Goal: Task Accomplishment & Management: Manage account settings

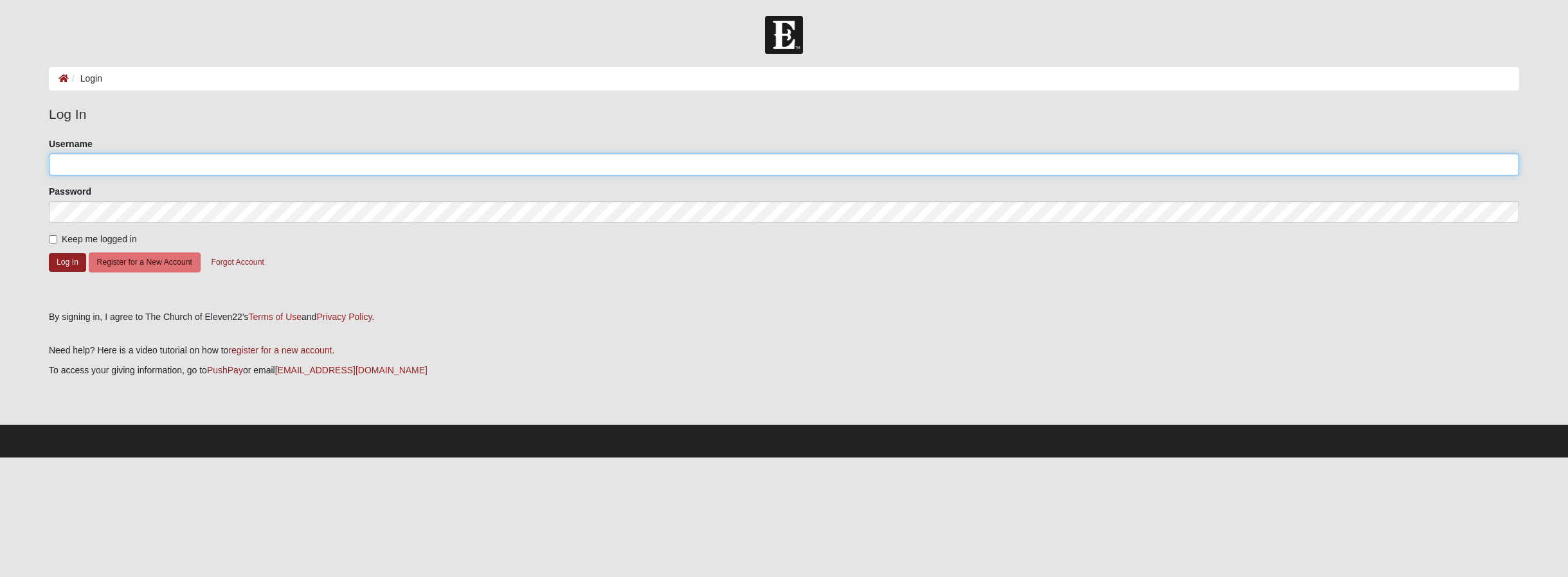
click at [84, 175] on input "Username" at bounding box center [784, 165] width 1470 height 22
click at [70, 264] on button "Log In" at bounding box center [68, 262] width 37 height 19
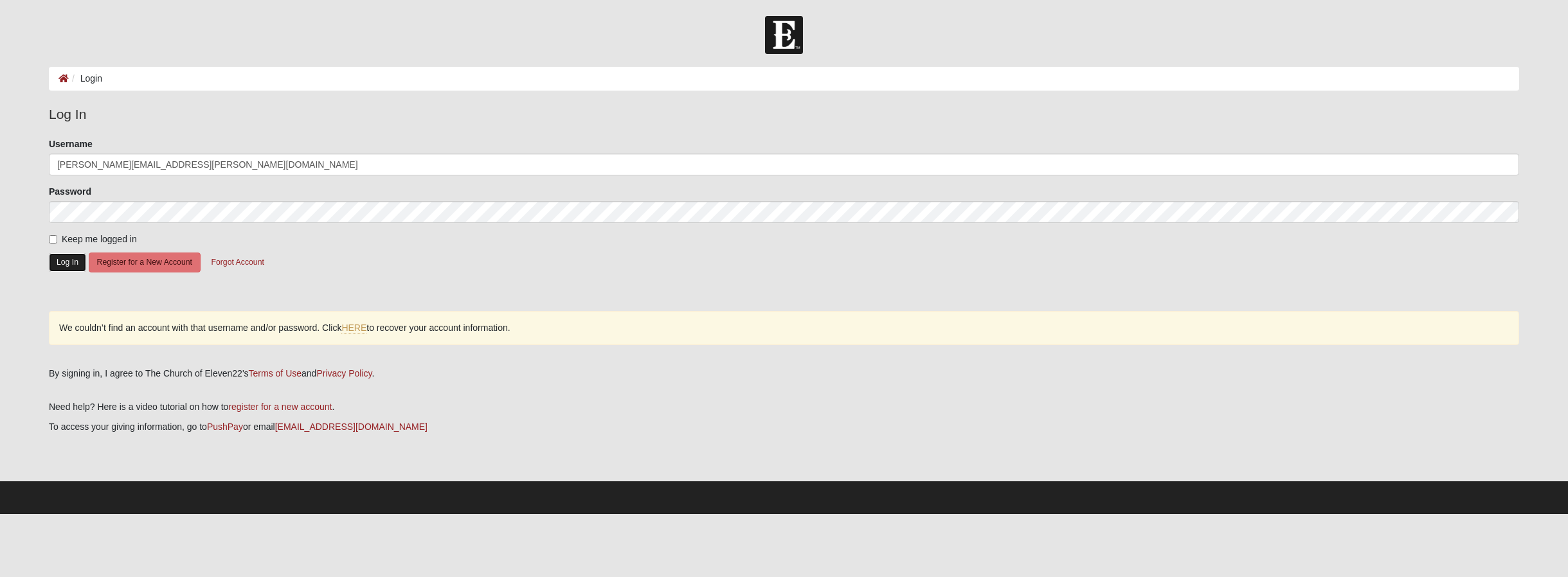
click at [62, 257] on button "Log In" at bounding box center [68, 262] width 37 height 19
drag, startPoint x: 199, startPoint y: 164, endPoint x: 36, endPoint y: 167, distance: 163.0
click at [36, 167] on form "Log In Login Login Error Log In Please correct the following: Username meghan.h…" at bounding box center [784, 265] width 1568 height 498
type input "MeghanHirneisen"
click at [78, 269] on button "Log In" at bounding box center [68, 262] width 37 height 19
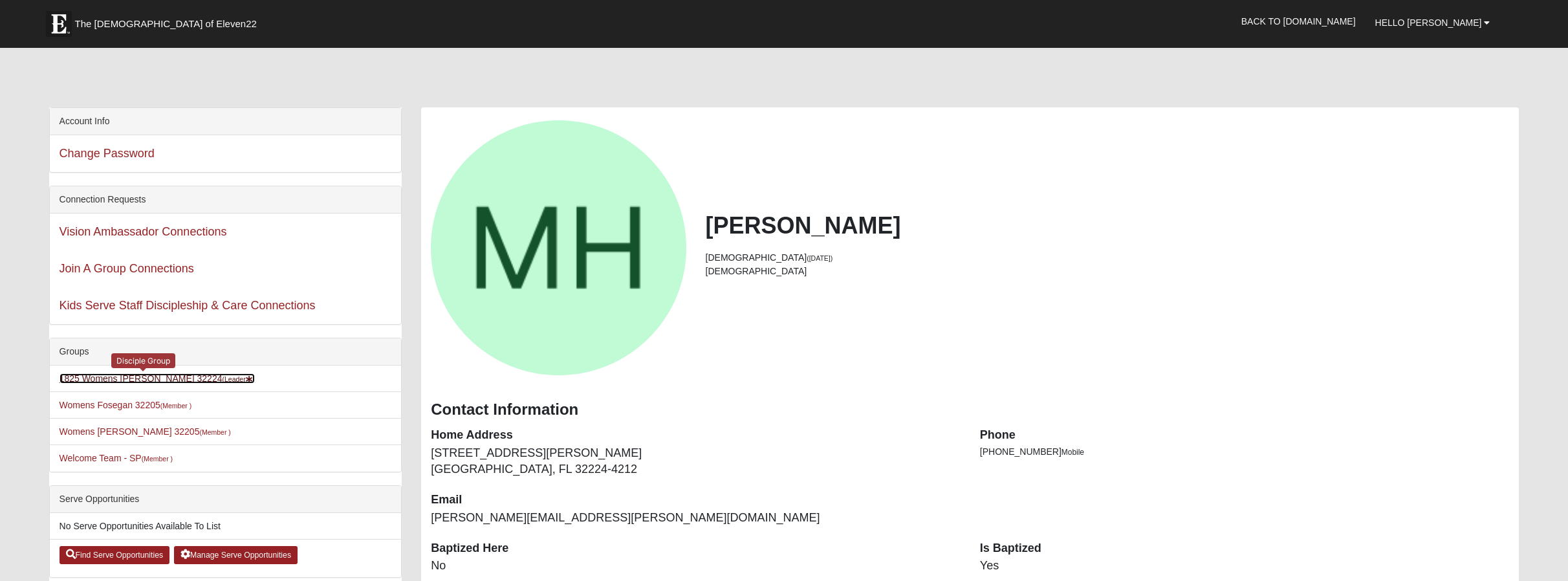
click at [164, 377] on link "1825 Womens Hirneisen 32224 (Leader )" at bounding box center [157, 378] width 196 height 10
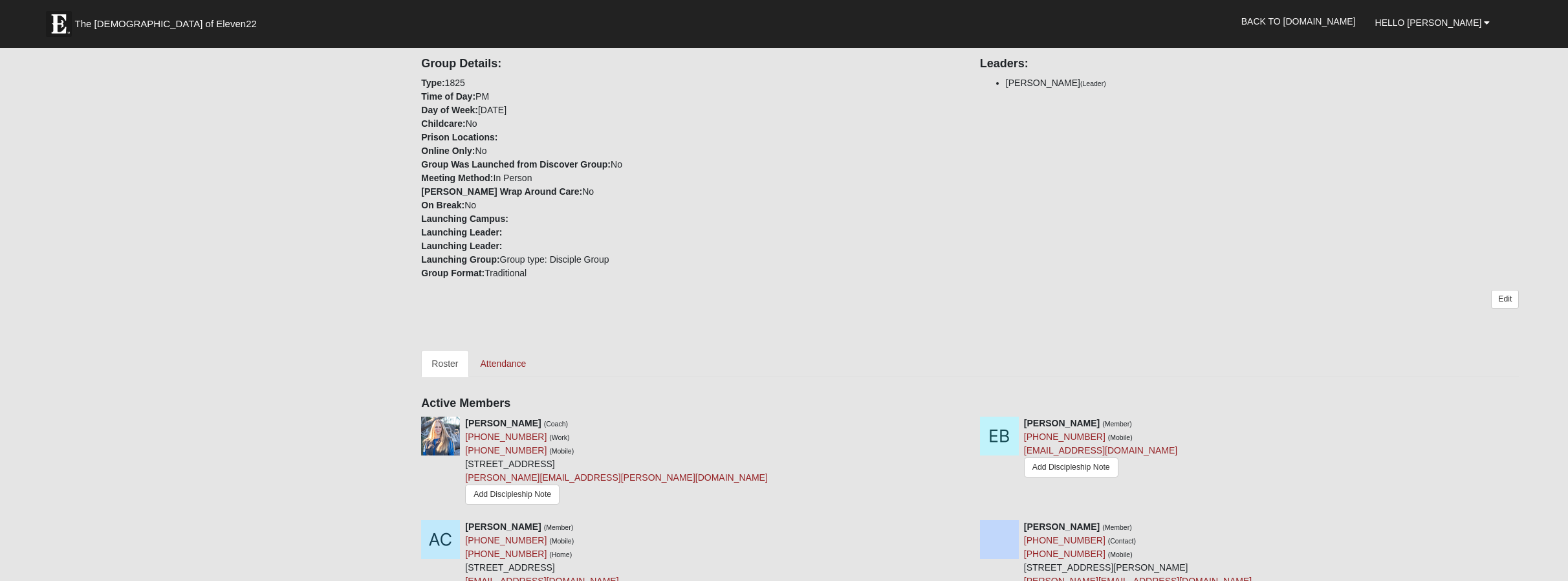
scroll to position [323, 0]
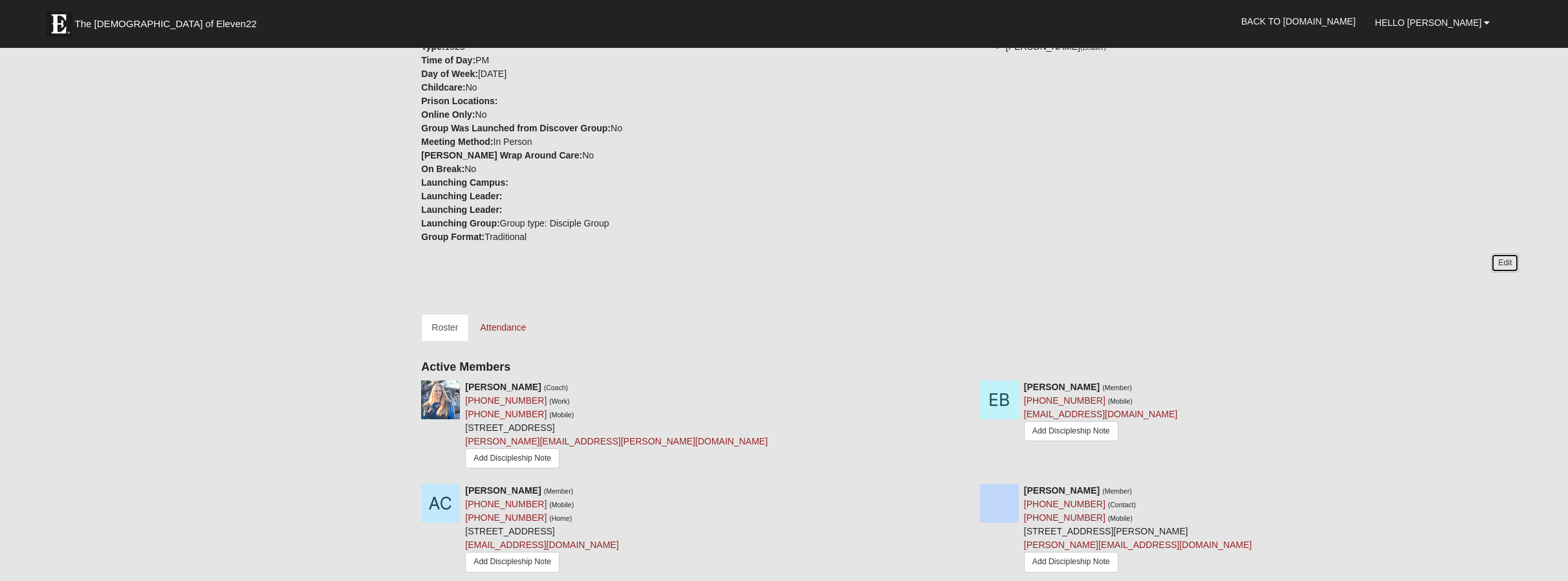
click at [1503, 254] on link "Edit" at bounding box center [1505, 263] width 28 height 19
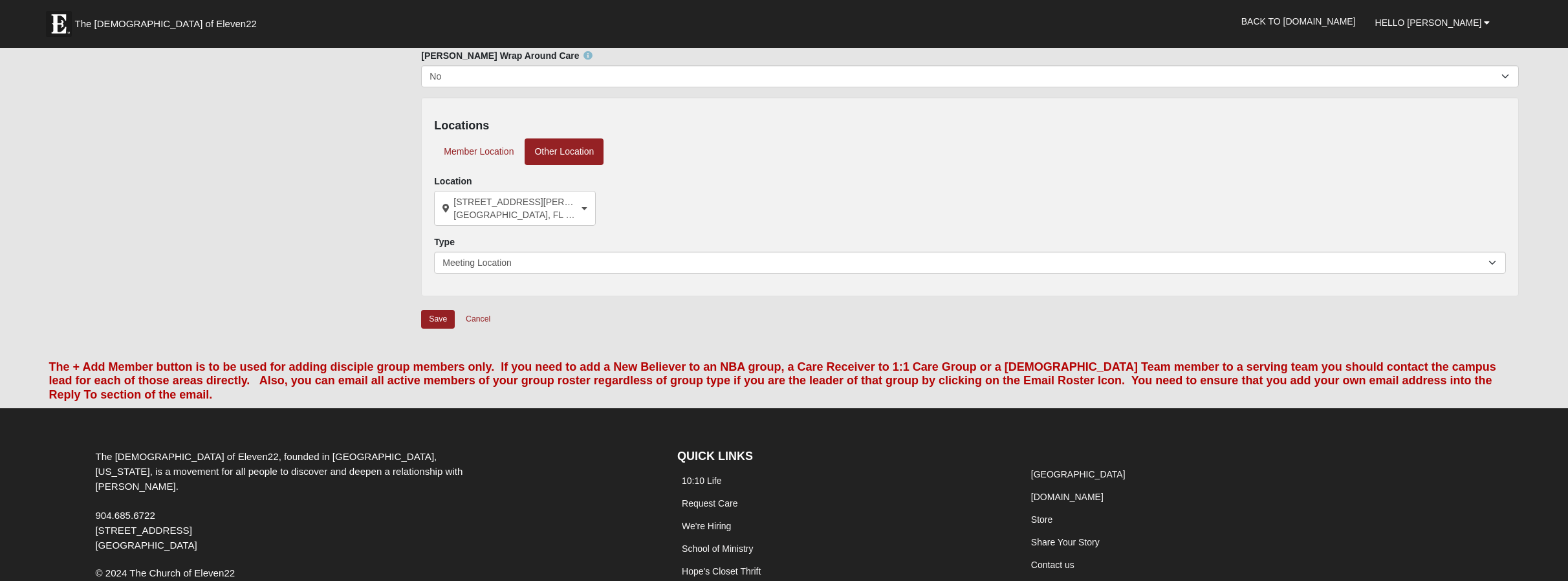
scroll to position [388, 0]
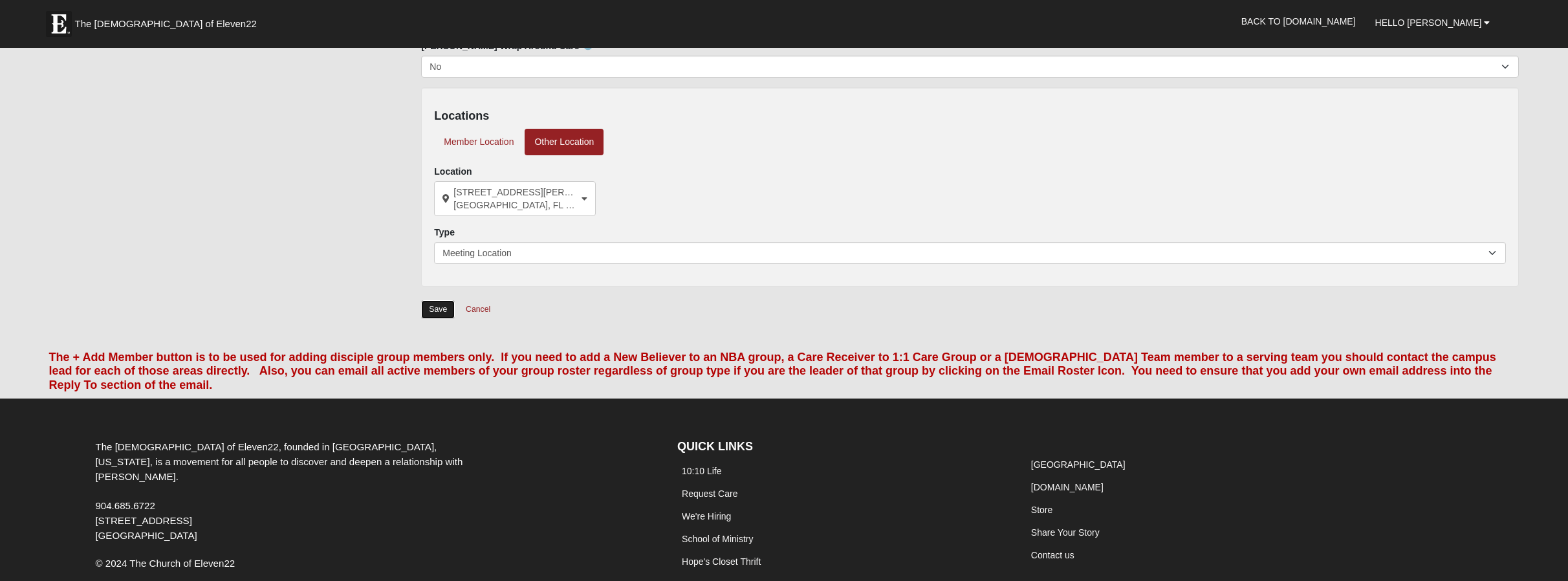
click at [432, 309] on input "Save" at bounding box center [438, 309] width 33 height 19
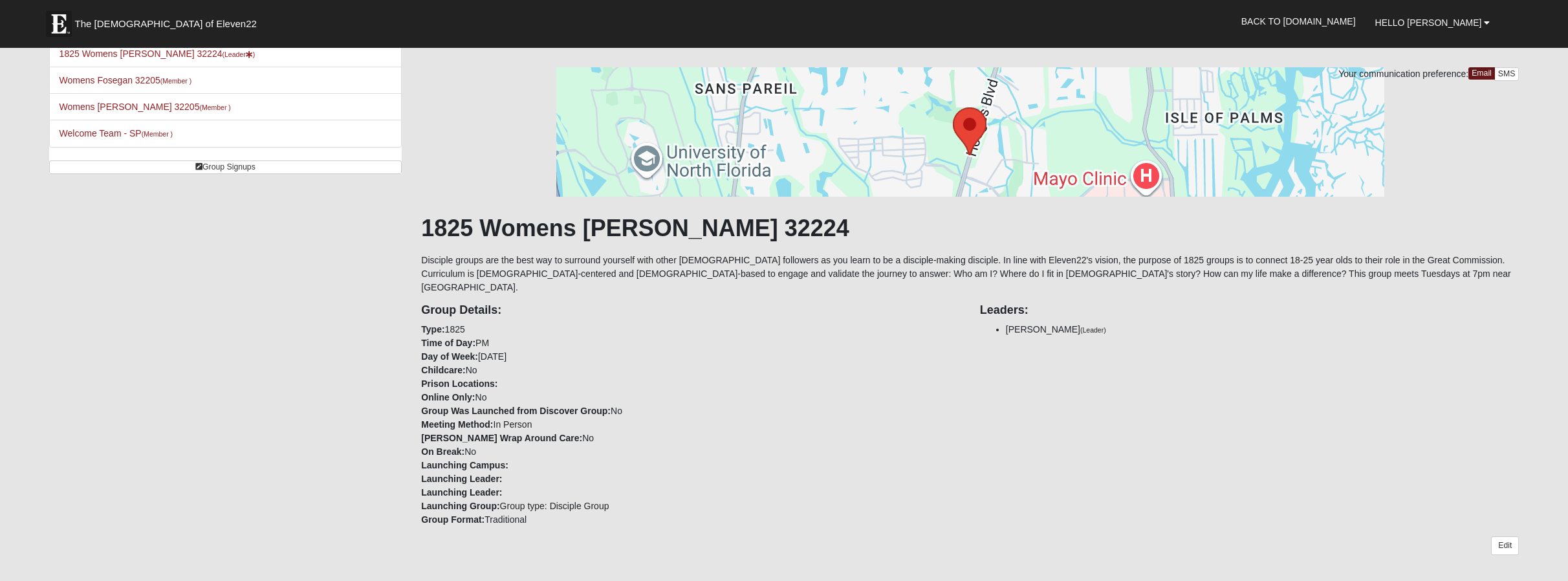
scroll to position [0, 0]
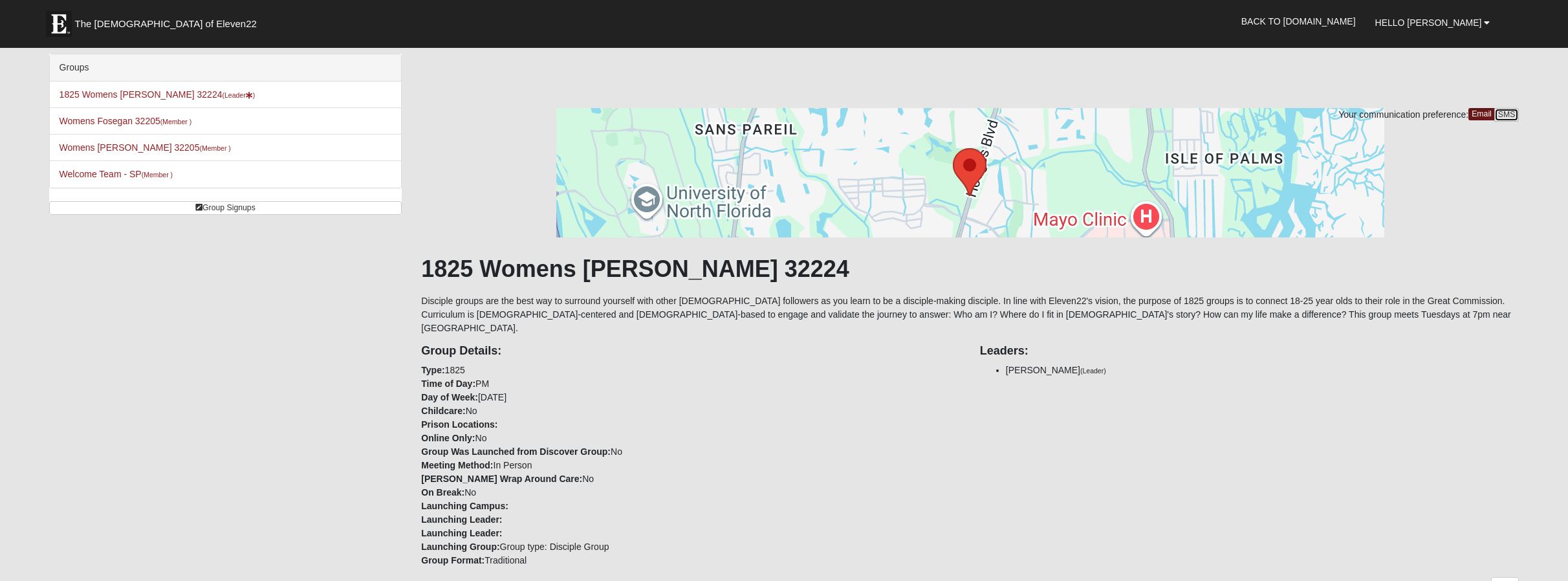
click at [1507, 111] on link "SMS" at bounding box center [1507, 115] width 25 height 14
click at [1477, 117] on link "Email" at bounding box center [1482, 115] width 28 height 14
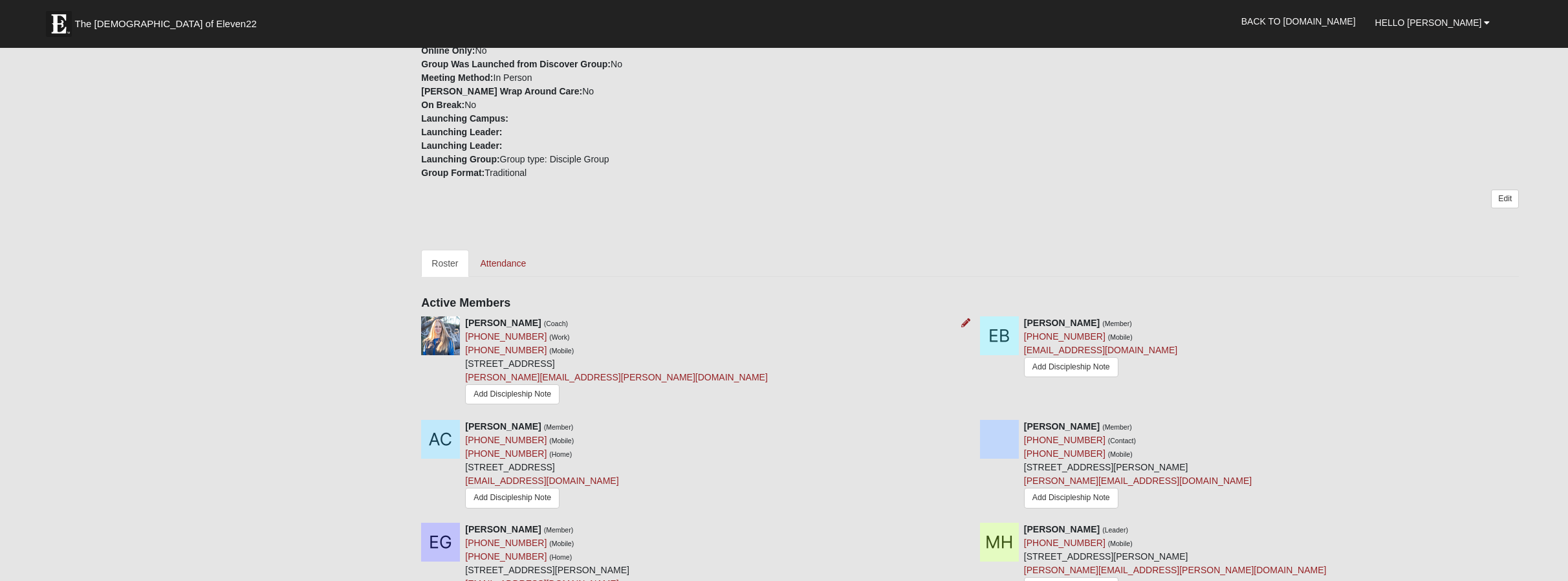
scroll to position [388, 0]
click at [501, 249] on link "Attendance" at bounding box center [504, 263] width 67 height 27
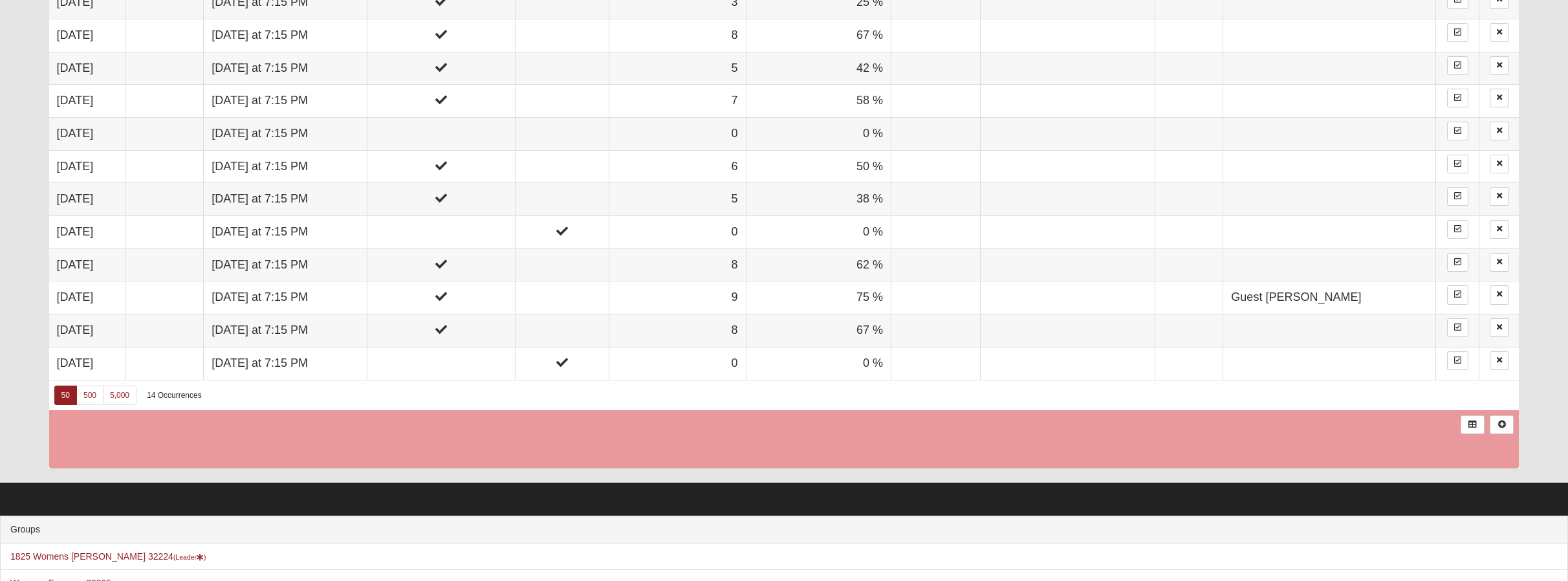
scroll to position [1039, 0]
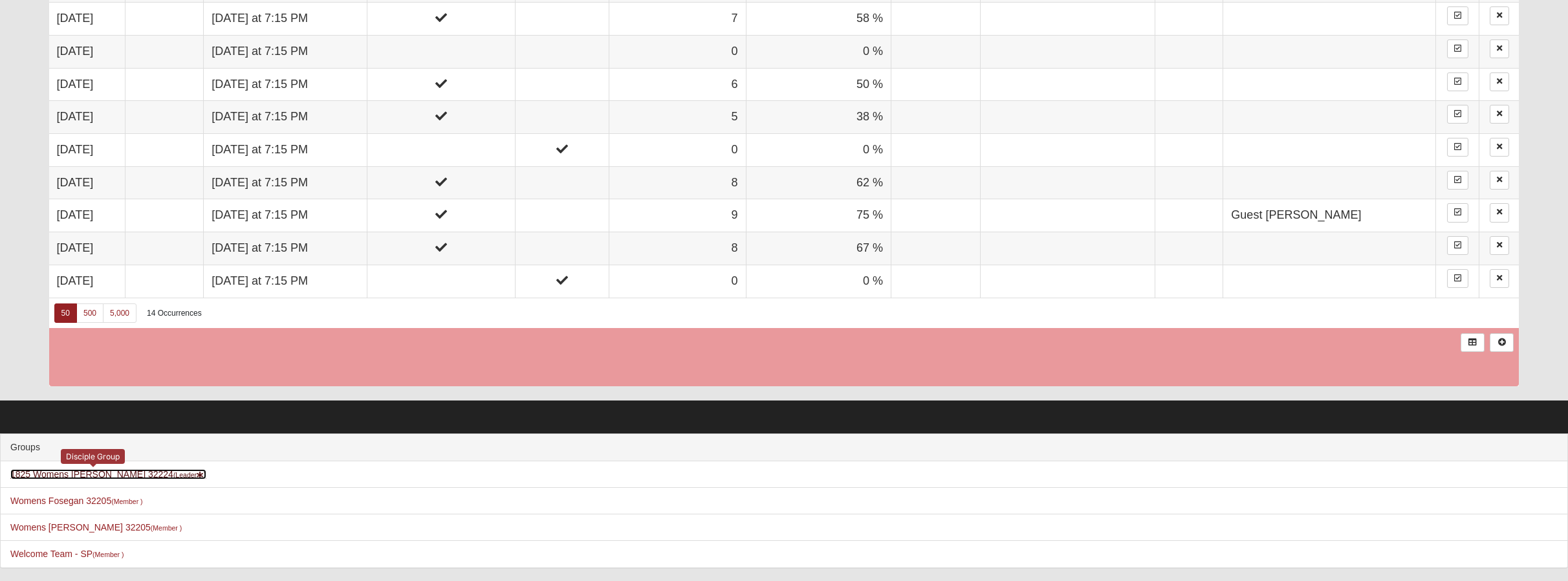
drag, startPoint x: 114, startPoint y: 477, endPoint x: 98, endPoint y: 476, distance: 16.0
click at [98, 476] on link "1825 Womens Hirneisen 32224 (Leader )" at bounding box center [108, 474] width 196 height 10
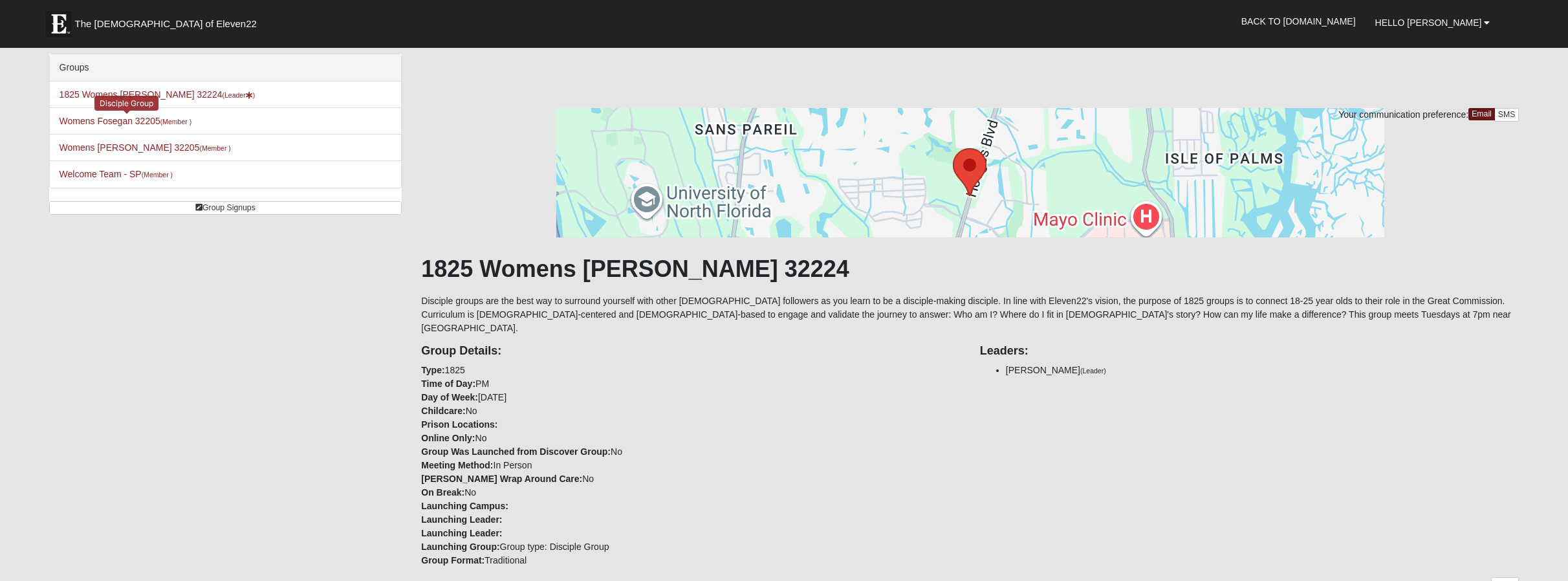
drag, startPoint x: 170, startPoint y: 123, endPoint x: 143, endPoint y: 265, distance: 144.5
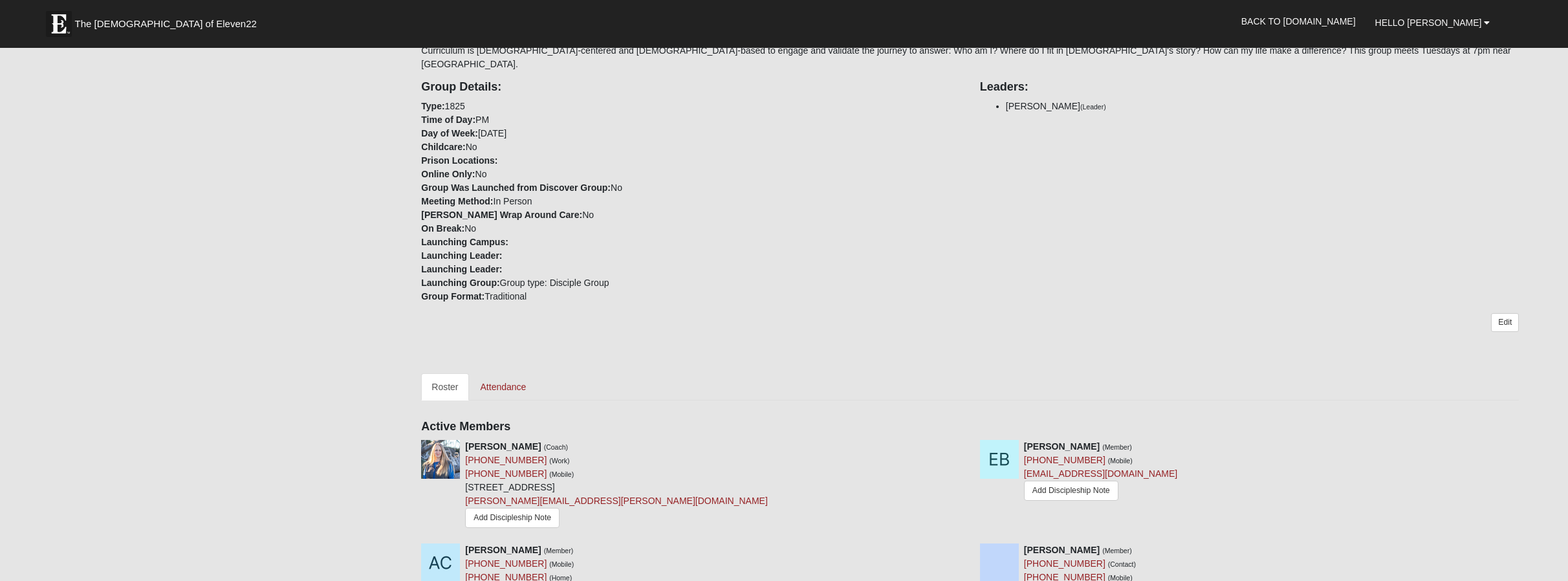
scroll to position [258, 0]
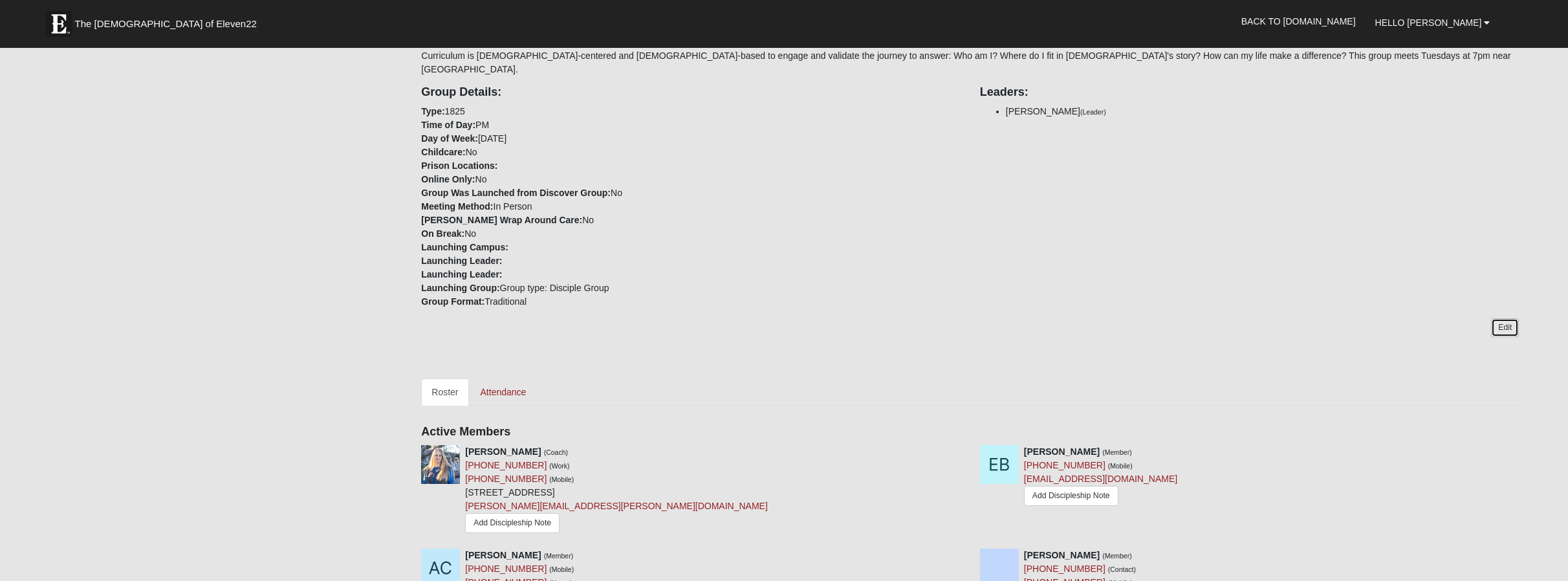
click at [1510, 318] on link "Edit" at bounding box center [1505, 327] width 28 height 19
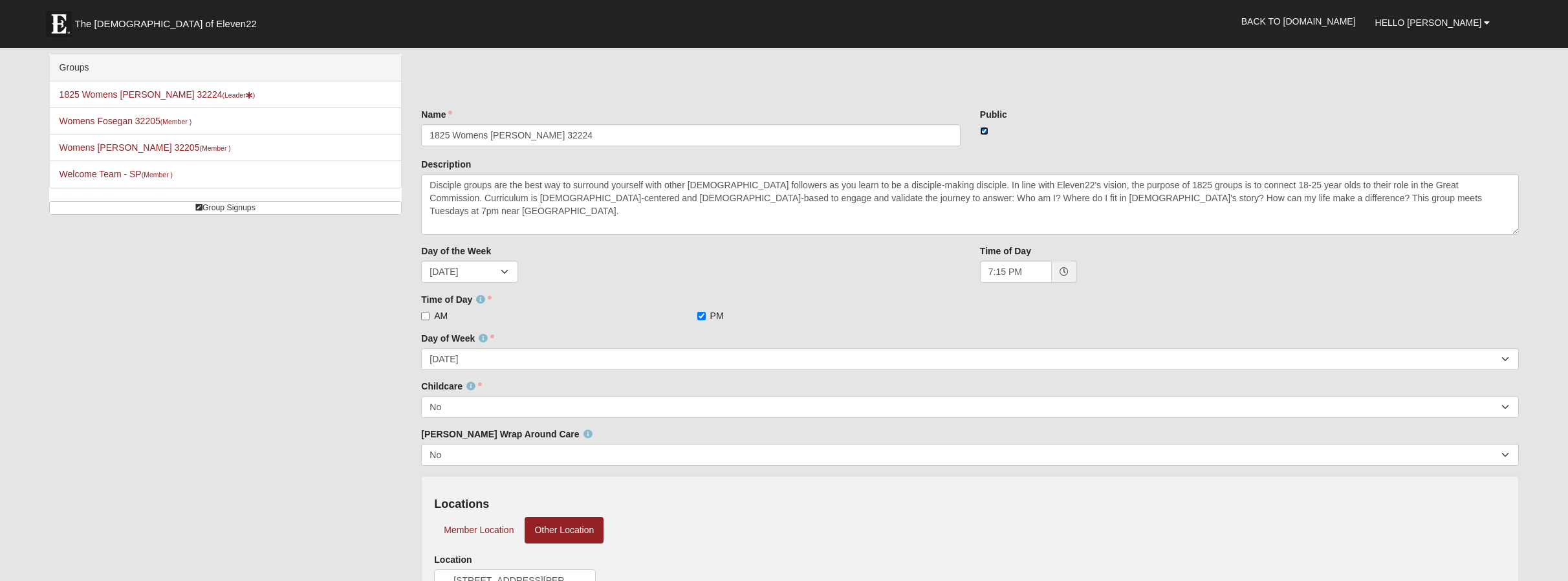
click at [984, 130] on input "checkbox" at bounding box center [984, 131] width 8 height 8
click at [986, 130] on input "checkbox" at bounding box center [984, 131] width 8 height 8
checkbox input "true"
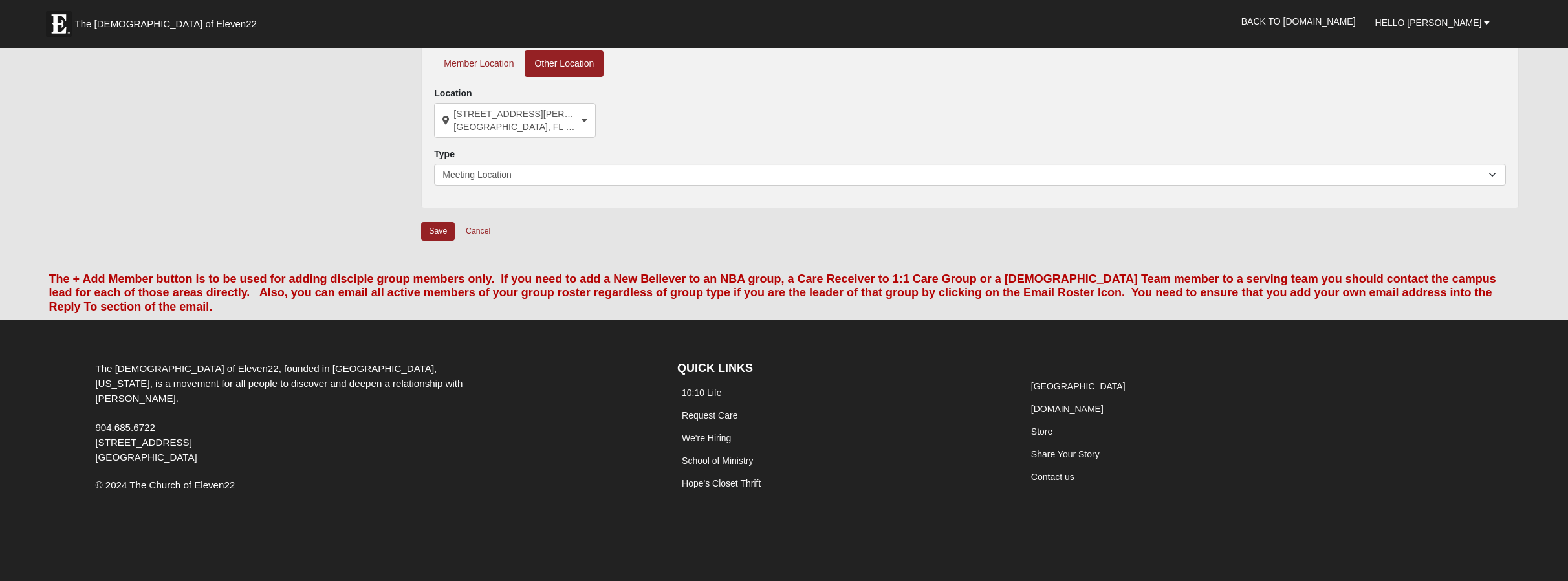
scroll to position [467, 0]
click at [440, 233] on input "Save" at bounding box center [438, 231] width 33 height 19
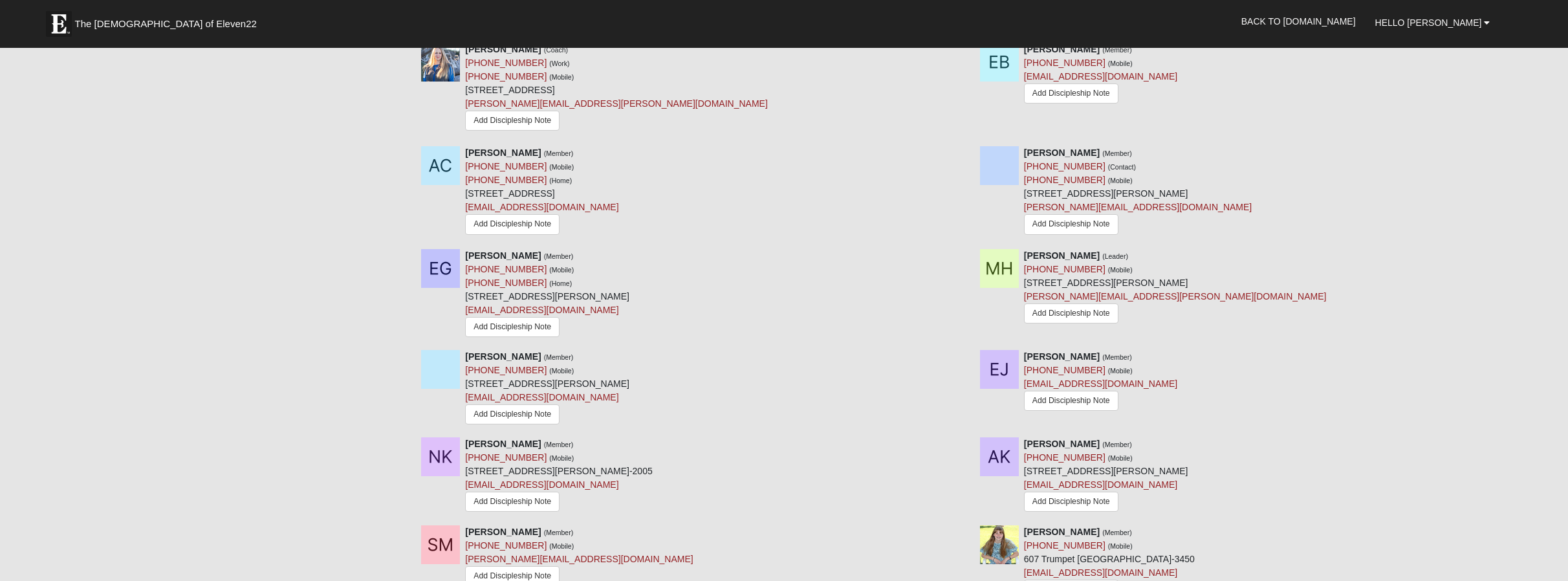
scroll to position [791, 0]
